Goal: Information Seeking & Learning: Compare options

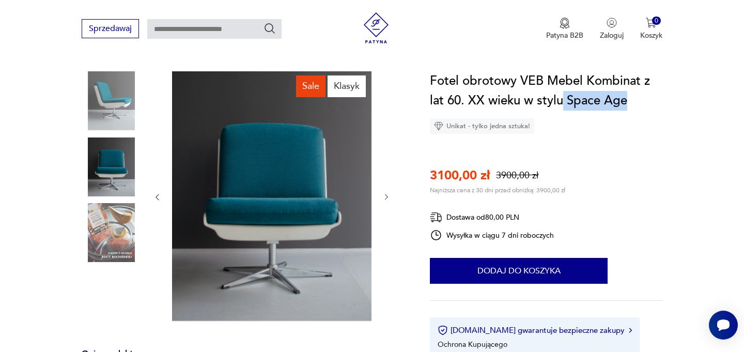
click at [387, 199] on icon "button" at bounding box center [386, 197] width 9 height 9
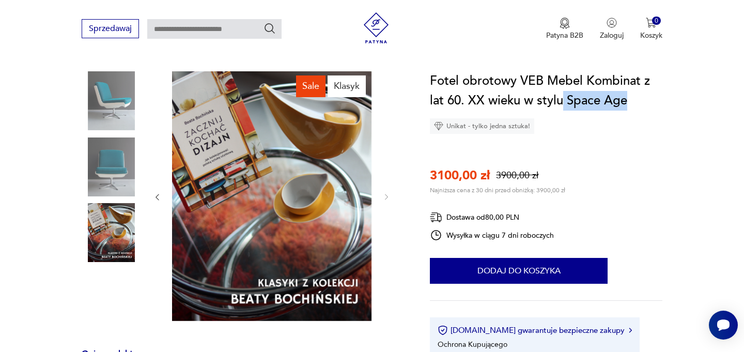
click at [115, 106] on img at bounding box center [111, 100] width 59 height 59
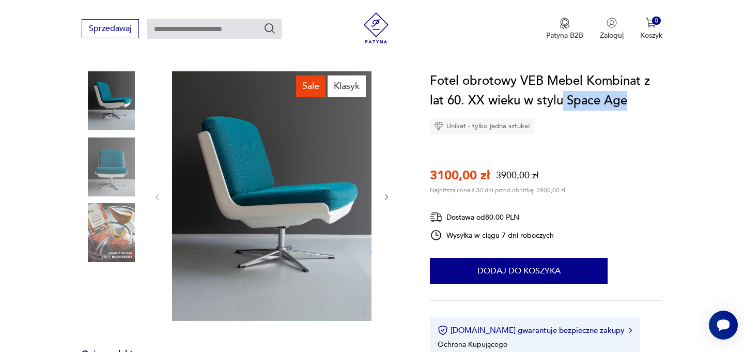
click at [119, 172] on img at bounding box center [111, 166] width 59 height 59
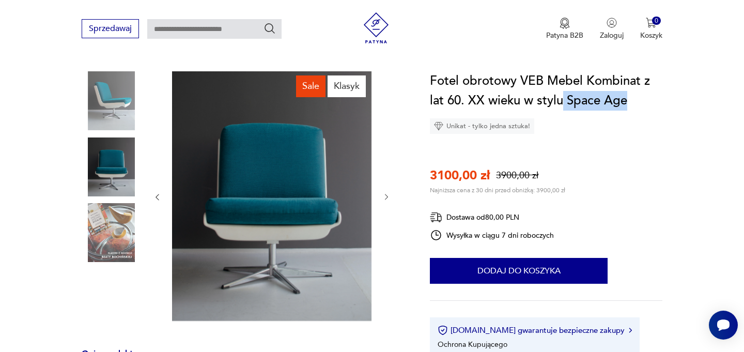
click at [115, 98] on img at bounding box center [111, 100] width 59 height 59
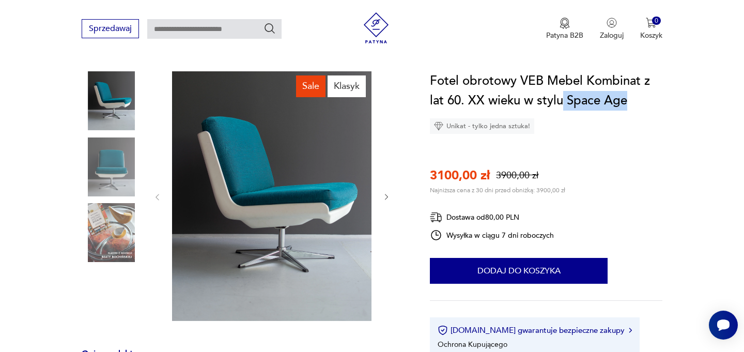
click at [276, 206] on img at bounding box center [271, 195] width 199 height 249
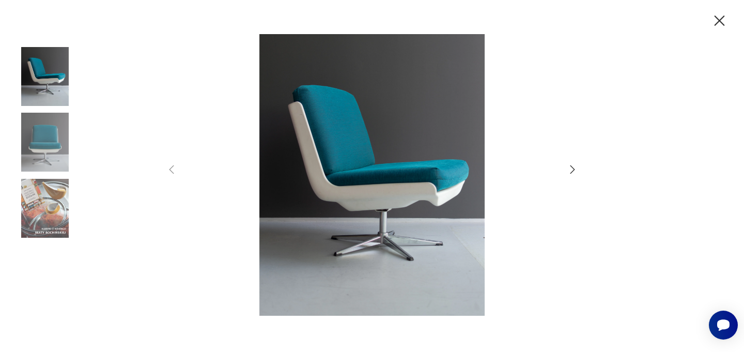
click at [572, 170] on icon "button" at bounding box center [572, 169] width 12 height 12
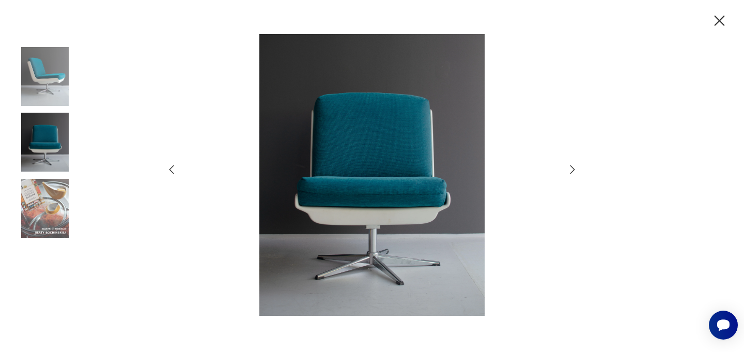
click at [572, 170] on icon "button" at bounding box center [572, 169] width 12 height 12
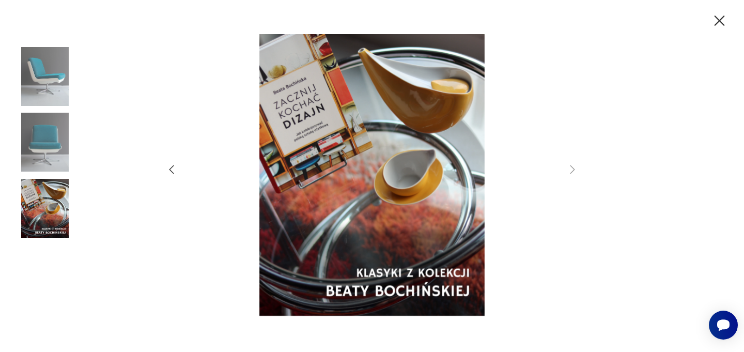
click at [166, 173] on icon "button" at bounding box center [171, 169] width 12 height 12
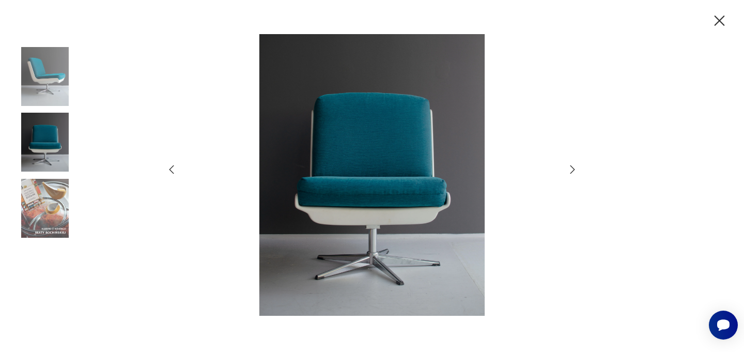
click at [166, 173] on icon "button" at bounding box center [171, 169] width 12 height 12
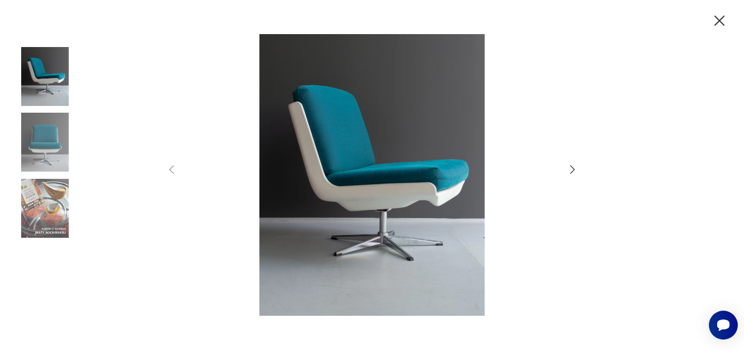
click at [723, 23] on icon "button" at bounding box center [719, 21] width 18 height 18
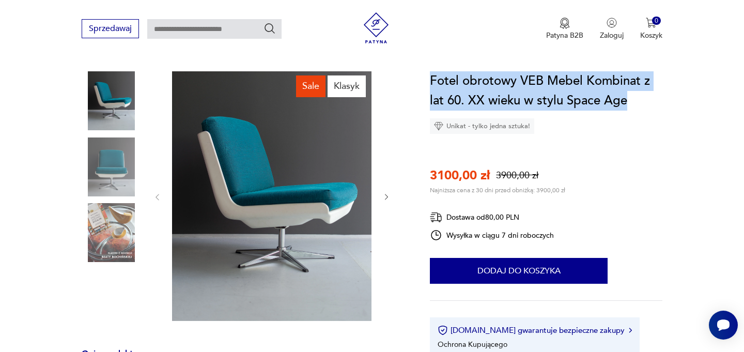
drag, startPoint x: 633, startPoint y: 102, endPoint x: 432, endPoint y: 82, distance: 201.9
click at [432, 83] on h1 "Fotel obrotowy VEB Mebel Kombinat z lat 60. XX wieku w stylu Space Age" at bounding box center [546, 90] width 232 height 39
copy h1 "Fotel obrotowy VEB Mebel Kombinat z lat 60. XX wieku w stylu Space Age"
click at [387, 197] on icon "button" at bounding box center [386, 197] width 9 height 9
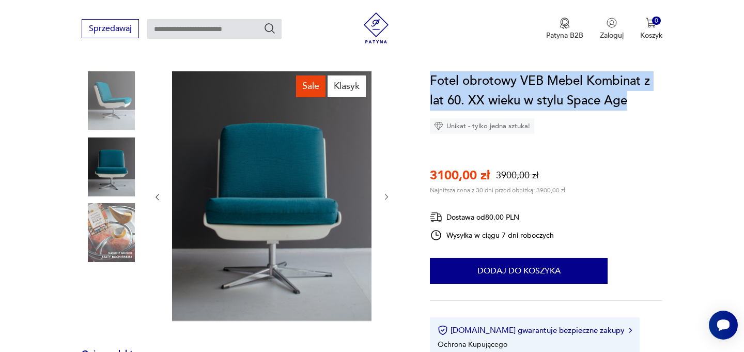
click at [387, 197] on icon "button" at bounding box center [386, 197] width 9 height 9
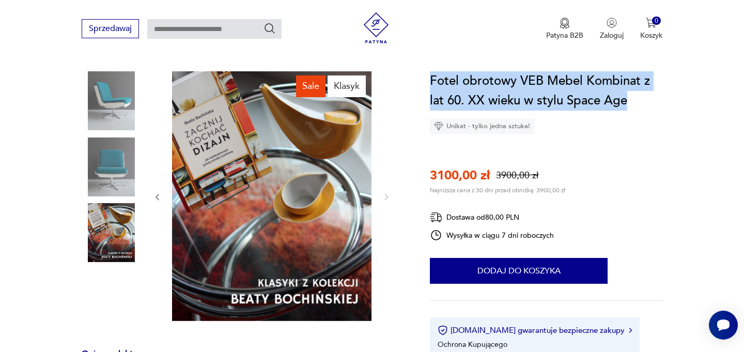
click at [119, 93] on img at bounding box center [111, 100] width 59 height 59
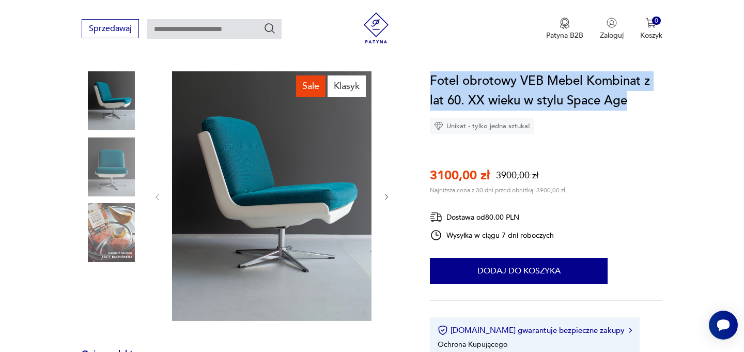
click at [280, 173] on img at bounding box center [271, 195] width 199 height 249
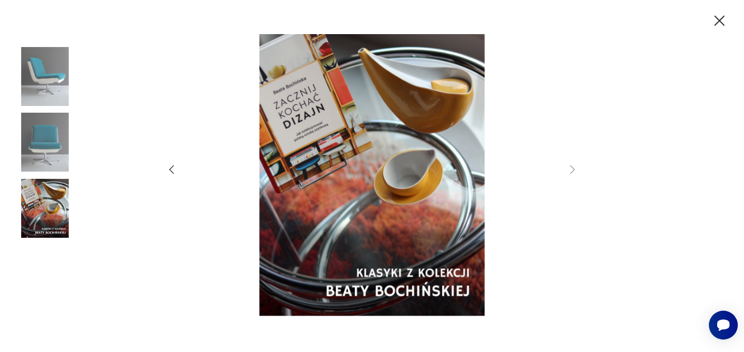
click at [172, 169] on icon "button" at bounding box center [171, 169] width 12 height 12
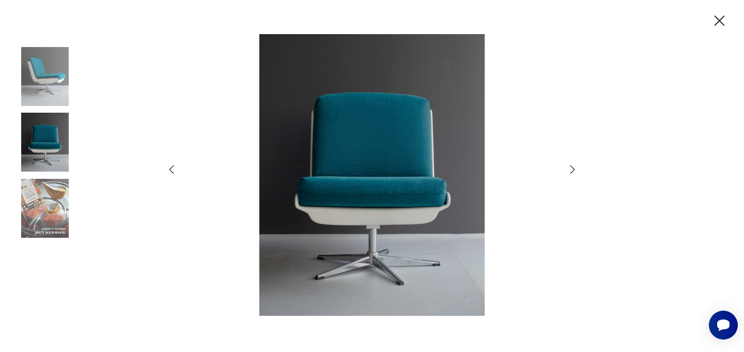
click at [568, 171] on icon "button" at bounding box center [572, 169] width 12 height 12
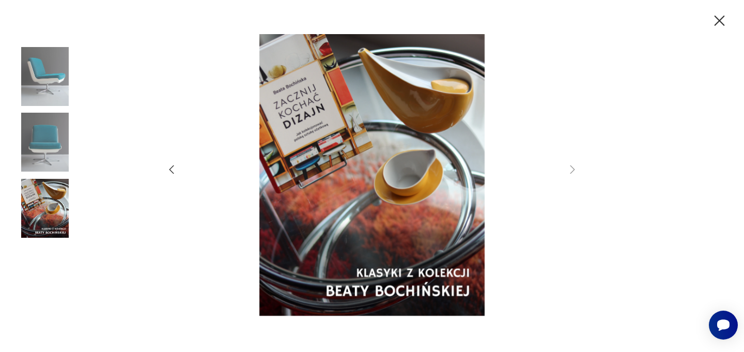
click at [158, 165] on div at bounding box center [372, 176] width 744 height 352
click at [166, 169] on icon "button" at bounding box center [171, 169] width 12 height 12
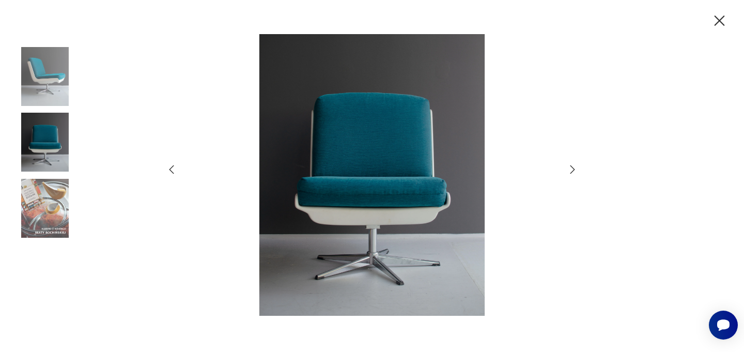
click at [170, 170] on icon "button" at bounding box center [171, 169] width 12 height 12
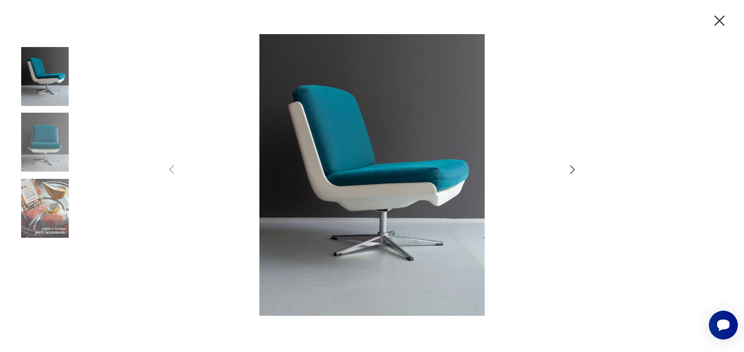
click at [717, 27] on icon "button" at bounding box center [719, 21] width 18 height 18
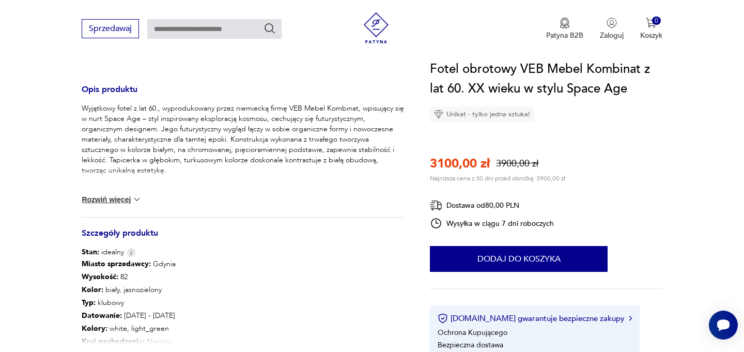
scroll to position [364, 0]
click at [127, 201] on button "Rozwiń więcej" at bounding box center [112, 198] width 60 height 10
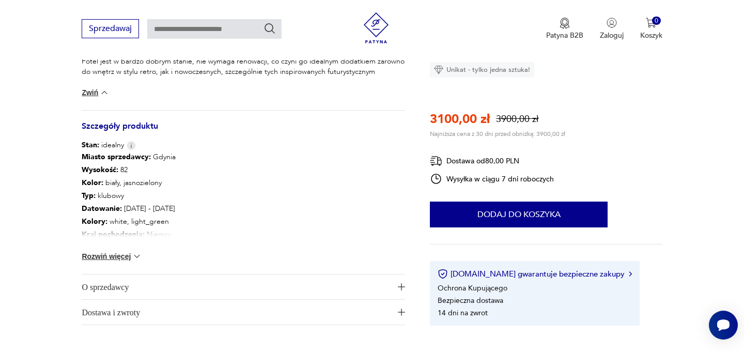
scroll to position [491, 0]
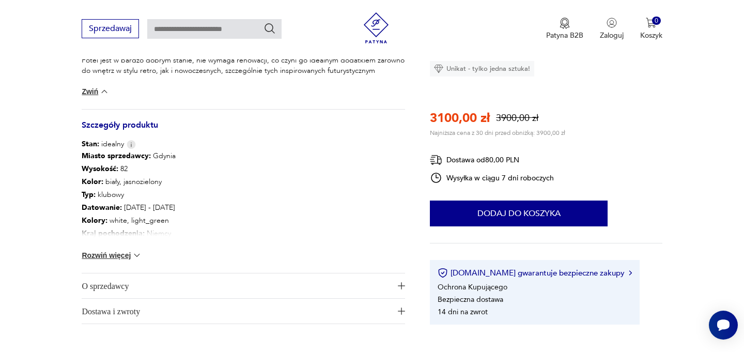
click at [129, 258] on button "Rozwiń więcej" at bounding box center [112, 255] width 60 height 10
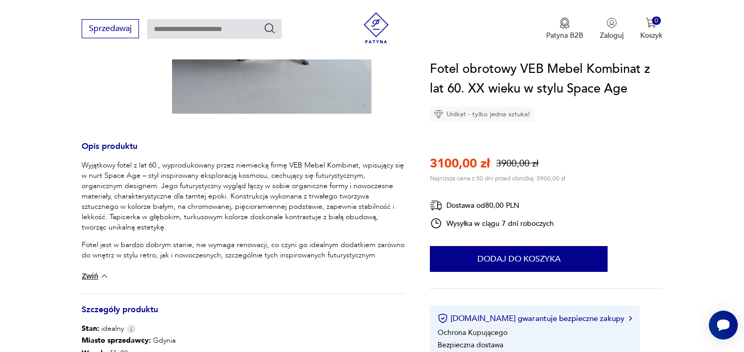
scroll to position [309, 0]
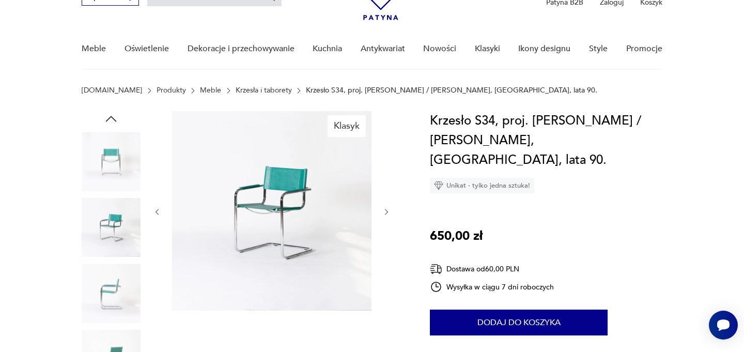
click at [387, 215] on icon "button" at bounding box center [386, 212] width 9 height 9
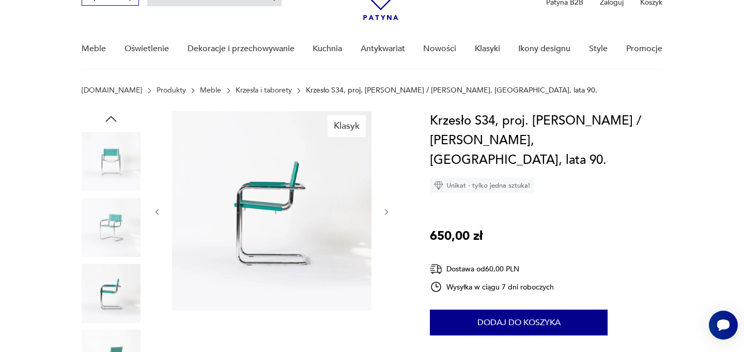
click at [387, 215] on icon "button" at bounding box center [386, 212] width 9 height 9
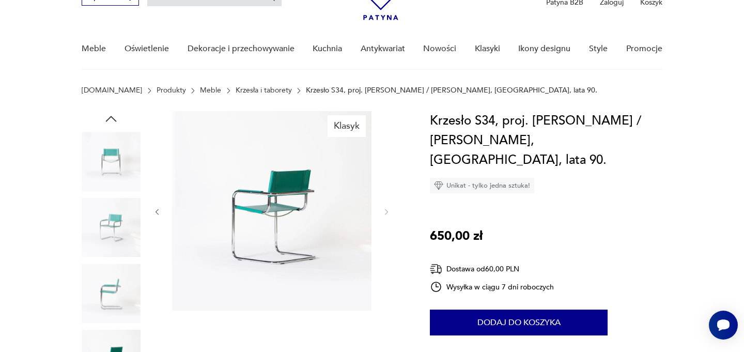
click at [161, 208] on button "button" at bounding box center [157, 212] width 9 height 10
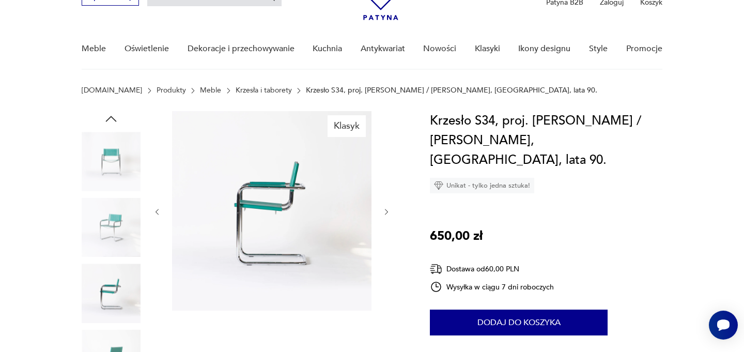
click at [160, 209] on icon "button" at bounding box center [157, 212] width 9 height 9
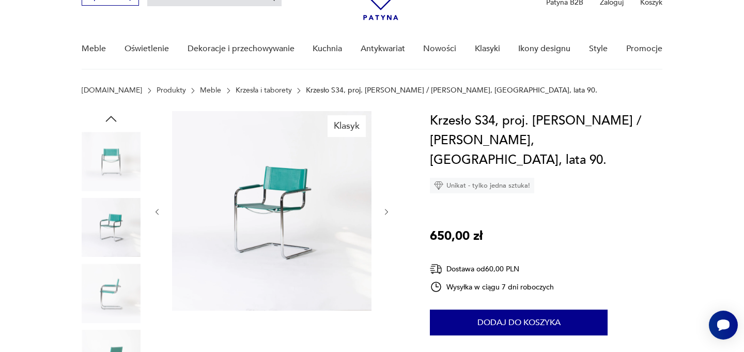
click at [386, 212] on icon "button" at bounding box center [386, 212] width 9 height 9
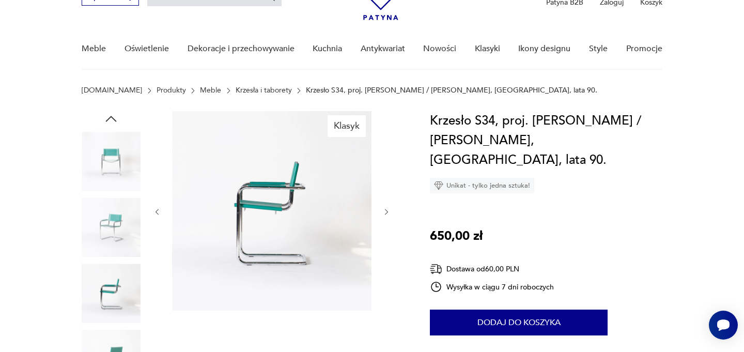
click at [386, 212] on icon "button" at bounding box center [386, 212] width 9 height 9
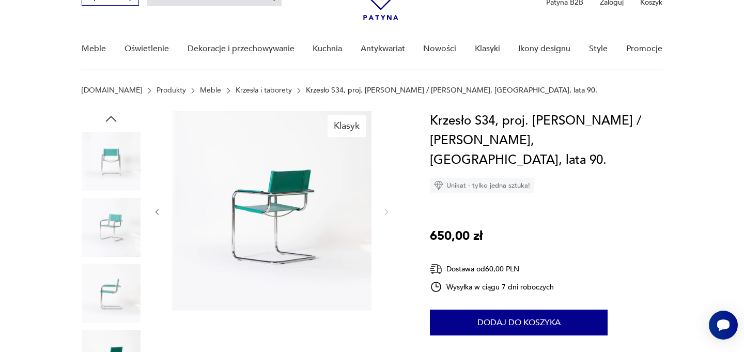
click at [159, 212] on icon "button" at bounding box center [157, 212] width 9 height 9
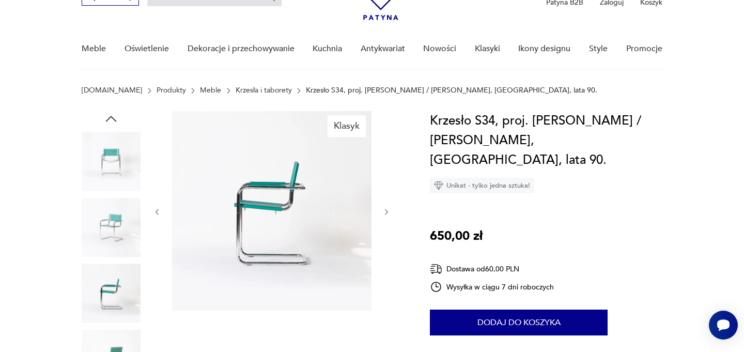
click at [159, 212] on icon "button" at bounding box center [157, 212] width 9 height 9
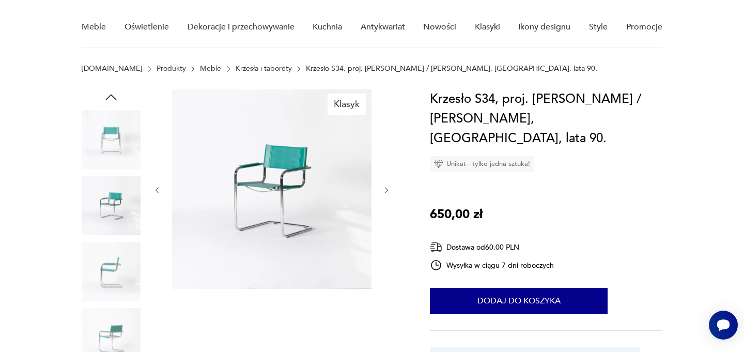
scroll to position [92, 0]
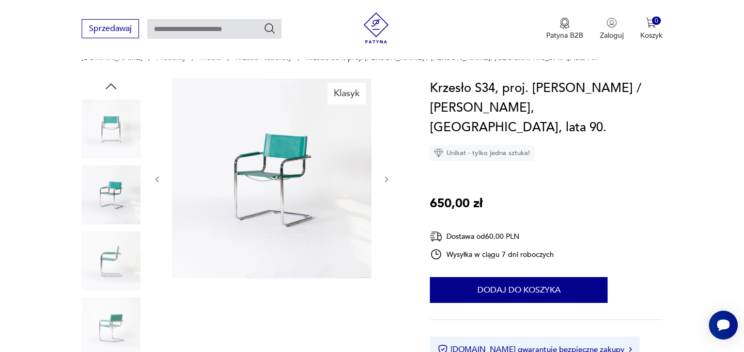
click at [387, 181] on icon "button" at bounding box center [386, 179] width 9 height 9
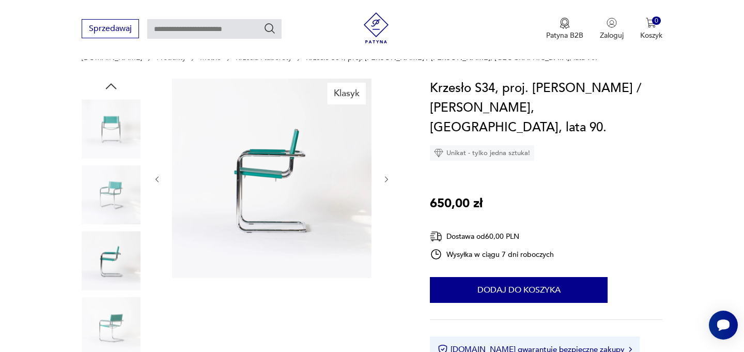
click at [387, 181] on icon "button" at bounding box center [386, 179] width 9 height 9
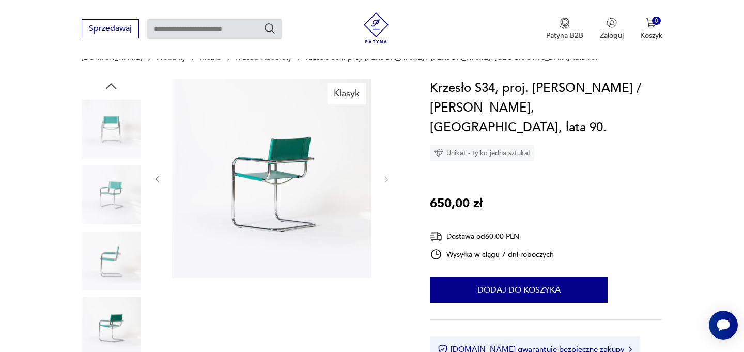
click at [122, 127] on img at bounding box center [111, 128] width 59 height 59
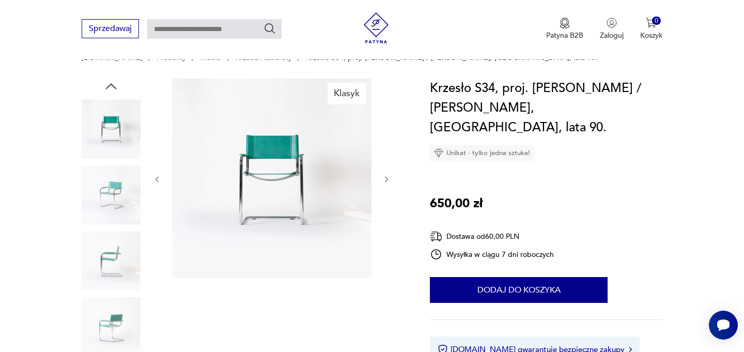
click at [113, 181] on img at bounding box center [111, 194] width 59 height 59
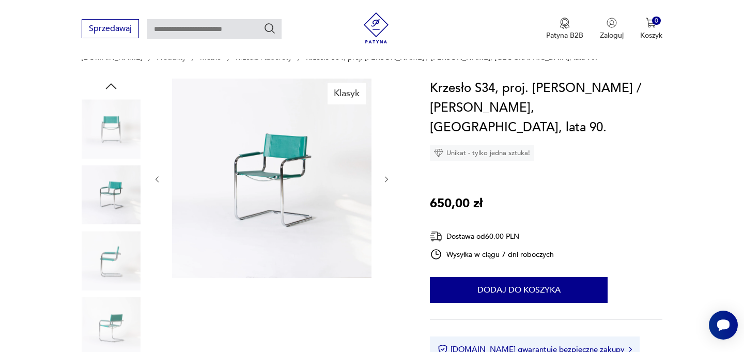
click at [257, 191] on img at bounding box center [271, 178] width 199 height 199
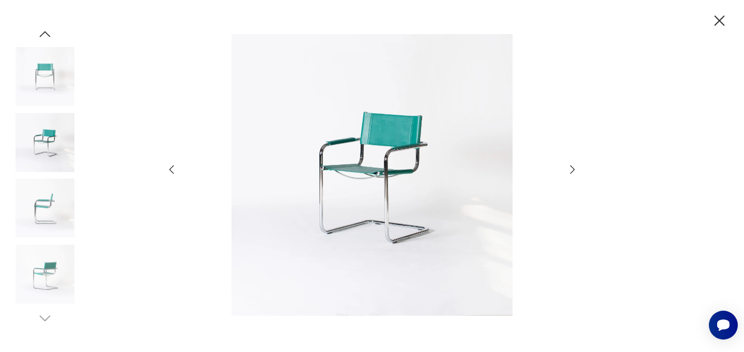
click at [575, 179] on div at bounding box center [371, 176] width 413 height 284
click at [571, 171] on icon "button" at bounding box center [572, 169] width 12 height 12
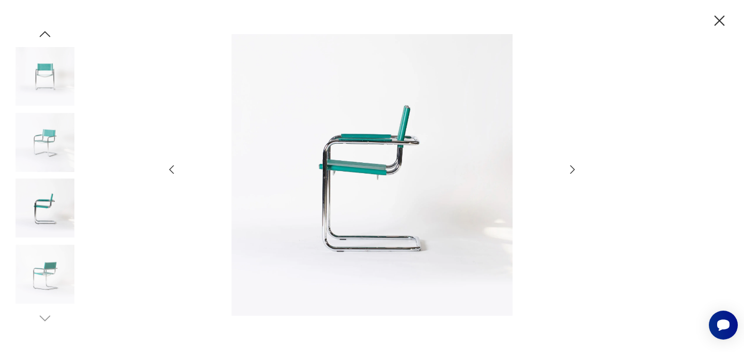
click at [571, 171] on icon "button" at bounding box center [572, 169] width 12 height 12
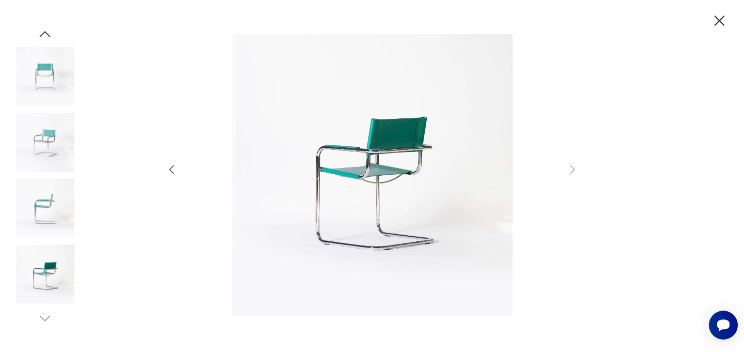
click at [170, 170] on icon "button" at bounding box center [171, 169] width 5 height 9
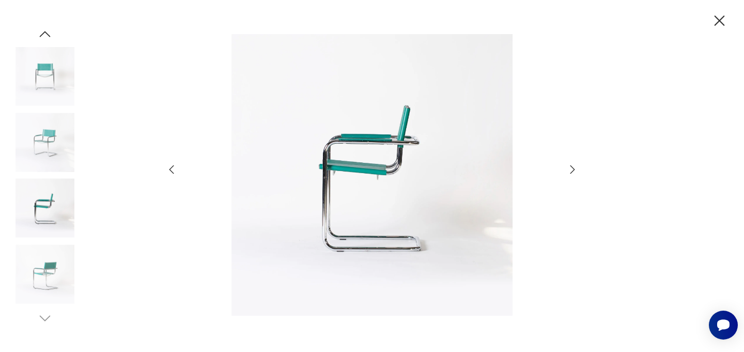
click at [170, 170] on icon "button" at bounding box center [171, 169] width 5 height 9
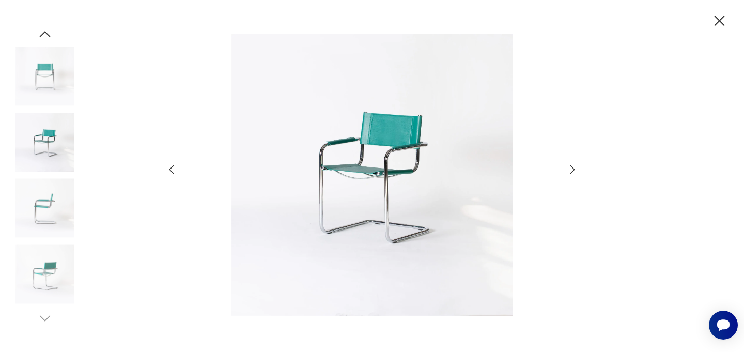
click at [170, 170] on icon "button" at bounding box center [171, 169] width 5 height 9
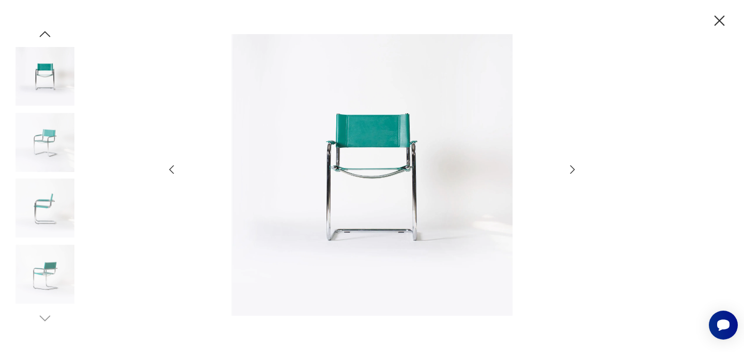
click at [170, 170] on icon "button" at bounding box center [171, 169] width 5 height 9
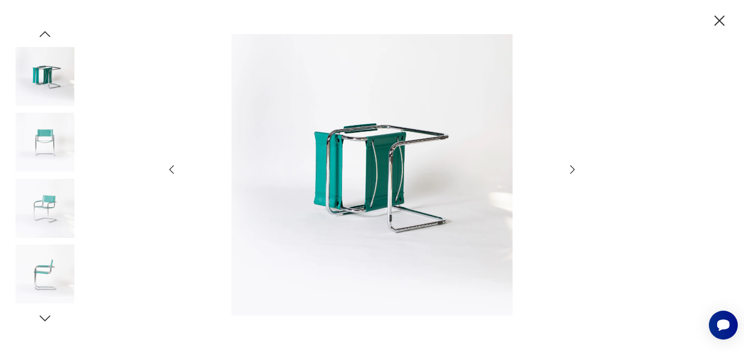
click at [170, 170] on icon "button" at bounding box center [171, 169] width 5 height 9
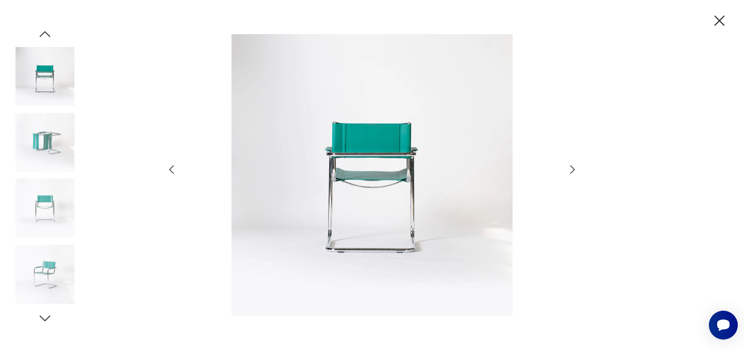
click at [170, 170] on icon "button" at bounding box center [171, 169] width 5 height 9
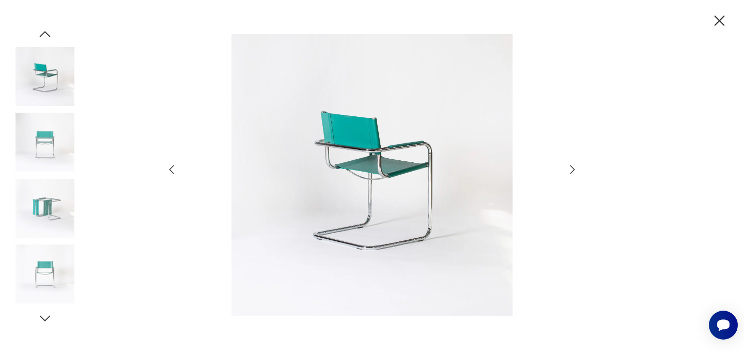
click at [170, 170] on icon "button" at bounding box center [171, 169] width 5 height 9
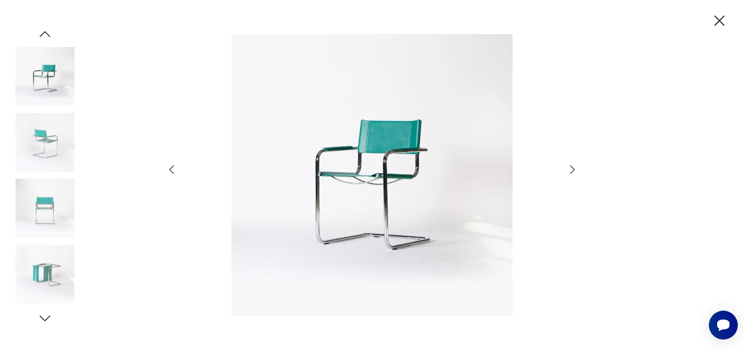
click at [336, 191] on img at bounding box center [372, 175] width 368 height 282
click at [171, 166] on icon "button" at bounding box center [171, 169] width 12 height 12
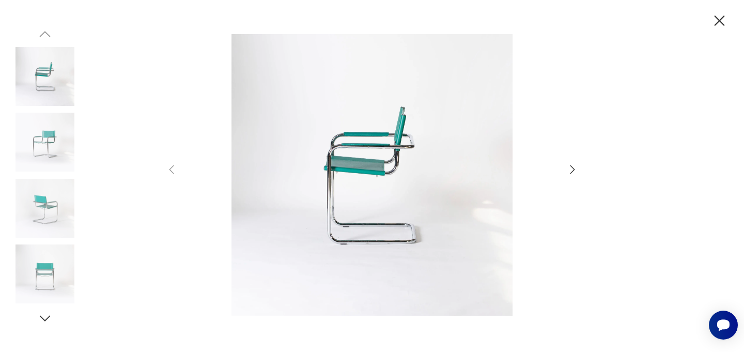
click at [392, 173] on img at bounding box center [372, 175] width 368 height 282
click at [719, 21] on icon "button" at bounding box center [719, 20] width 10 height 10
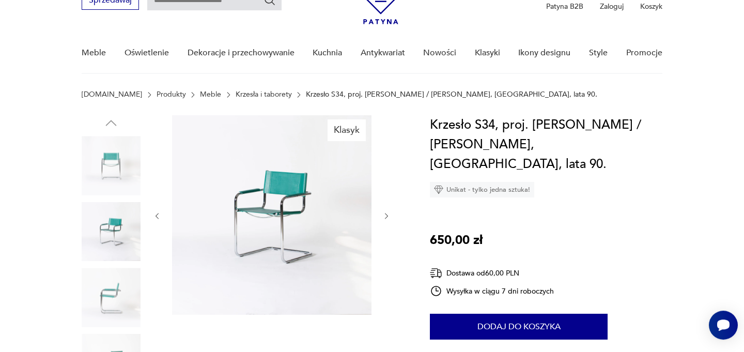
scroll to position [61, 0]
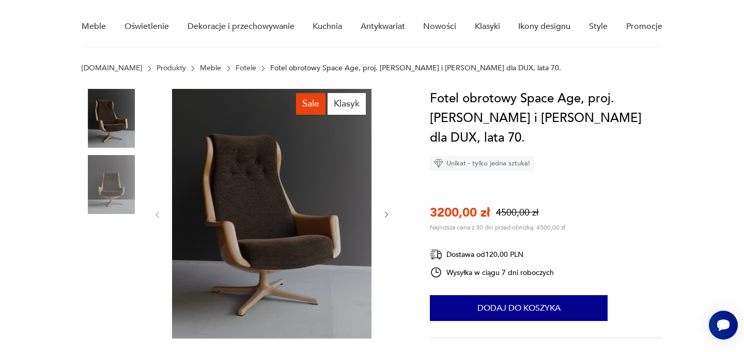
click at [387, 217] on icon "button" at bounding box center [386, 214] width 9 height 9
